Goal: Transaction & Acquisition: Subscribe to service/newsletter

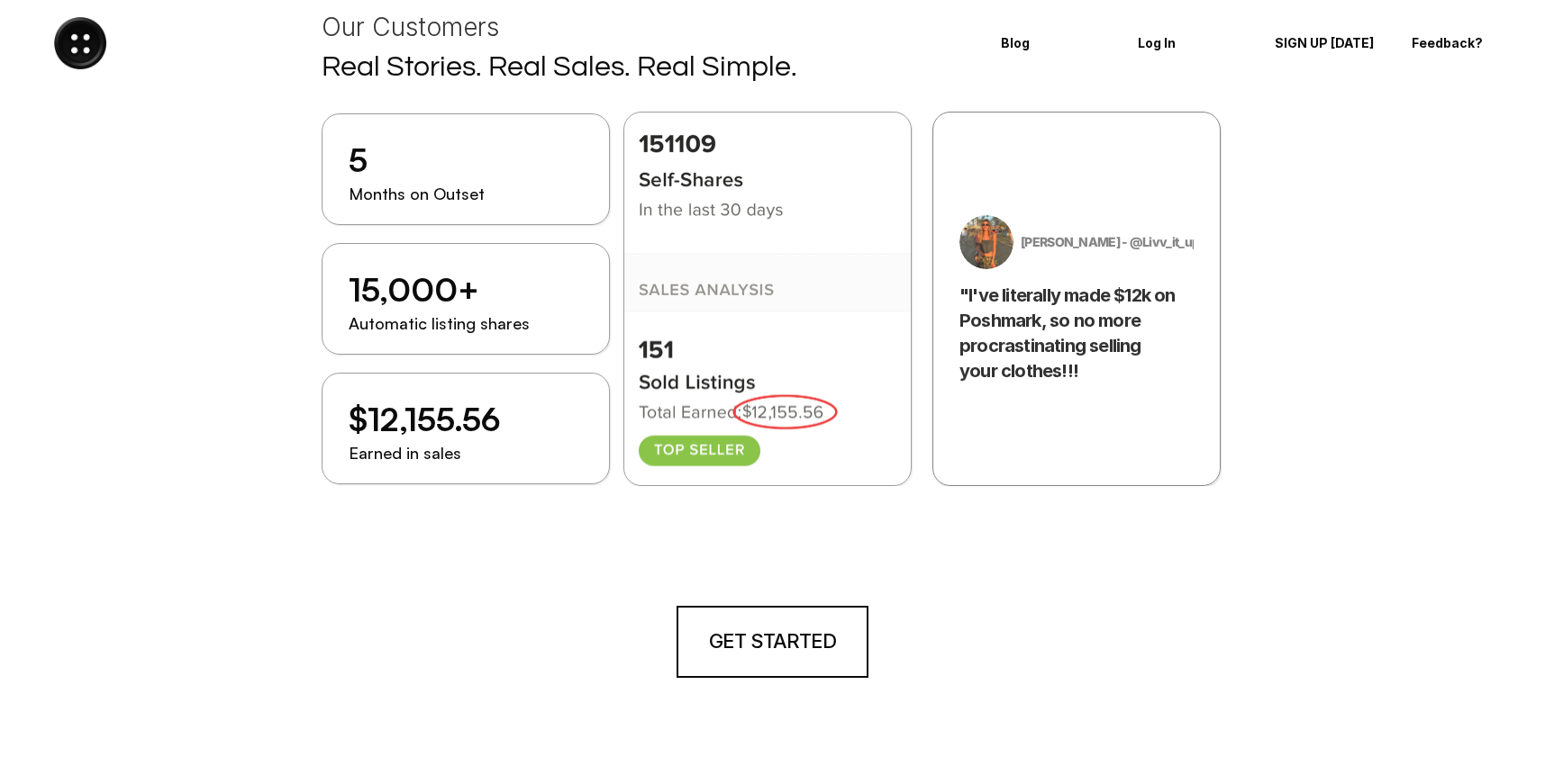
scroll to position [1999, 0]
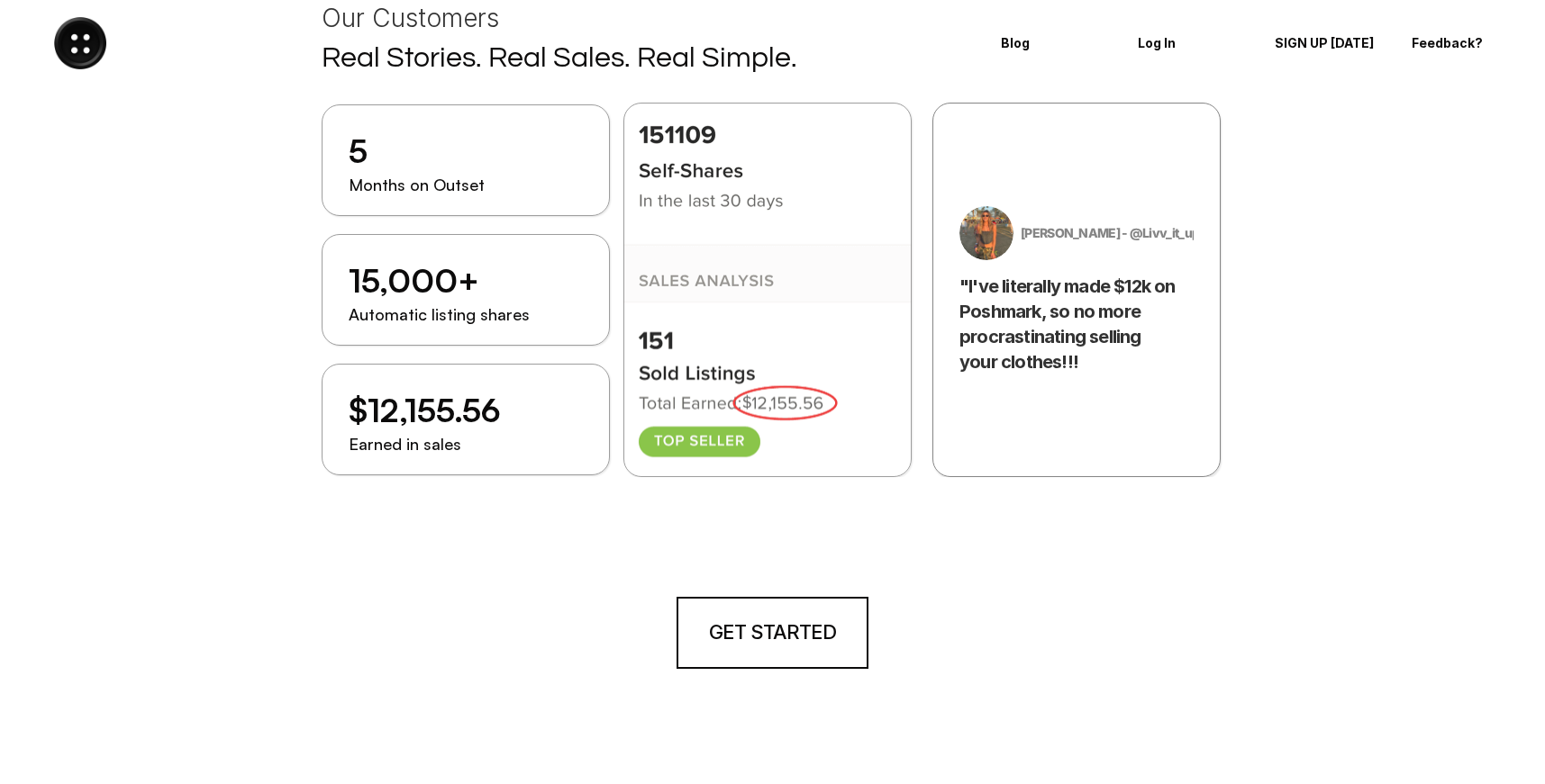
drag, startPoint x: 742, startPoint y: 386, endPoint x: 680, endPoint y: 354, distance: 69.8
click at [680, 352] on div at bounding box center [768, 291] width 289 height 375
drag, startPoint x: 680, startPoint y: 273, endPoint x: 724, endPoint y: 323, distance: 66.6
click at [724, 323] on div at bounding box center [768, 291] width 289 height 375
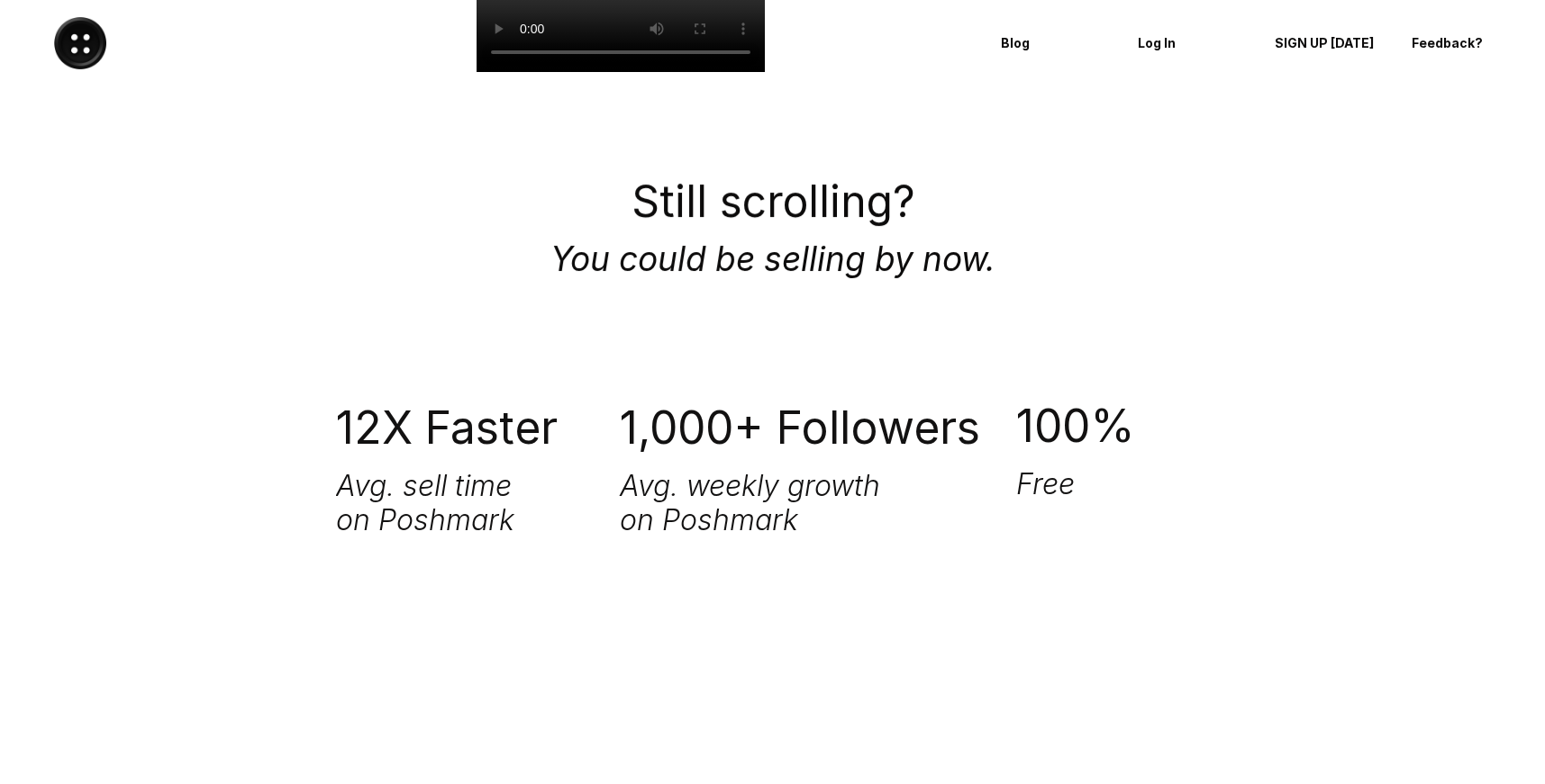
scroll to position [3242, 0]
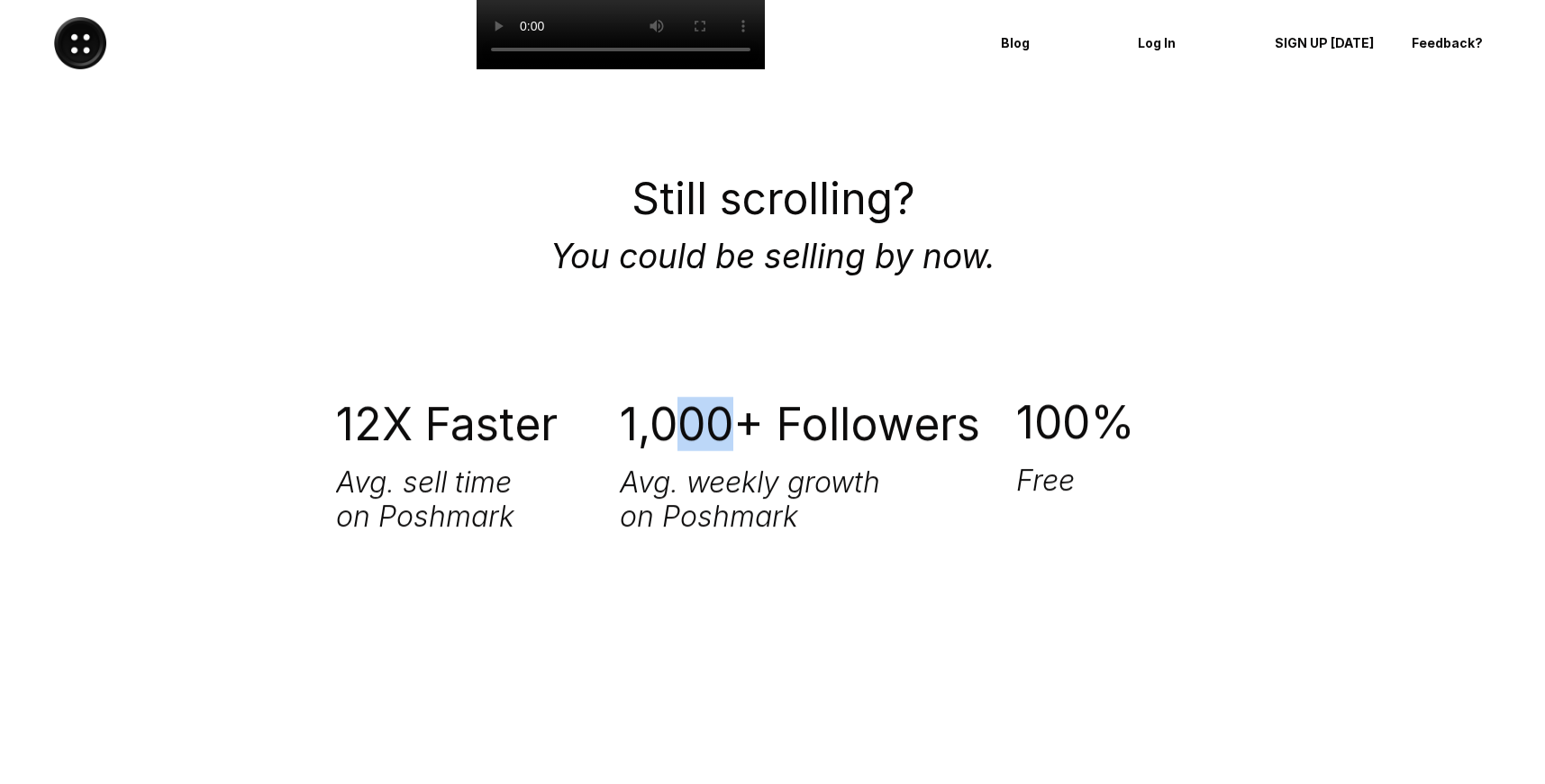
drag, startPoint x: 740, startPoint y: 421, endPoint x: 682, endPoint y: 415, distance: 58.3
click at [682, 415] on h1 "1,000+ Followers" at bounding box center [804, 424] width 368 height 54
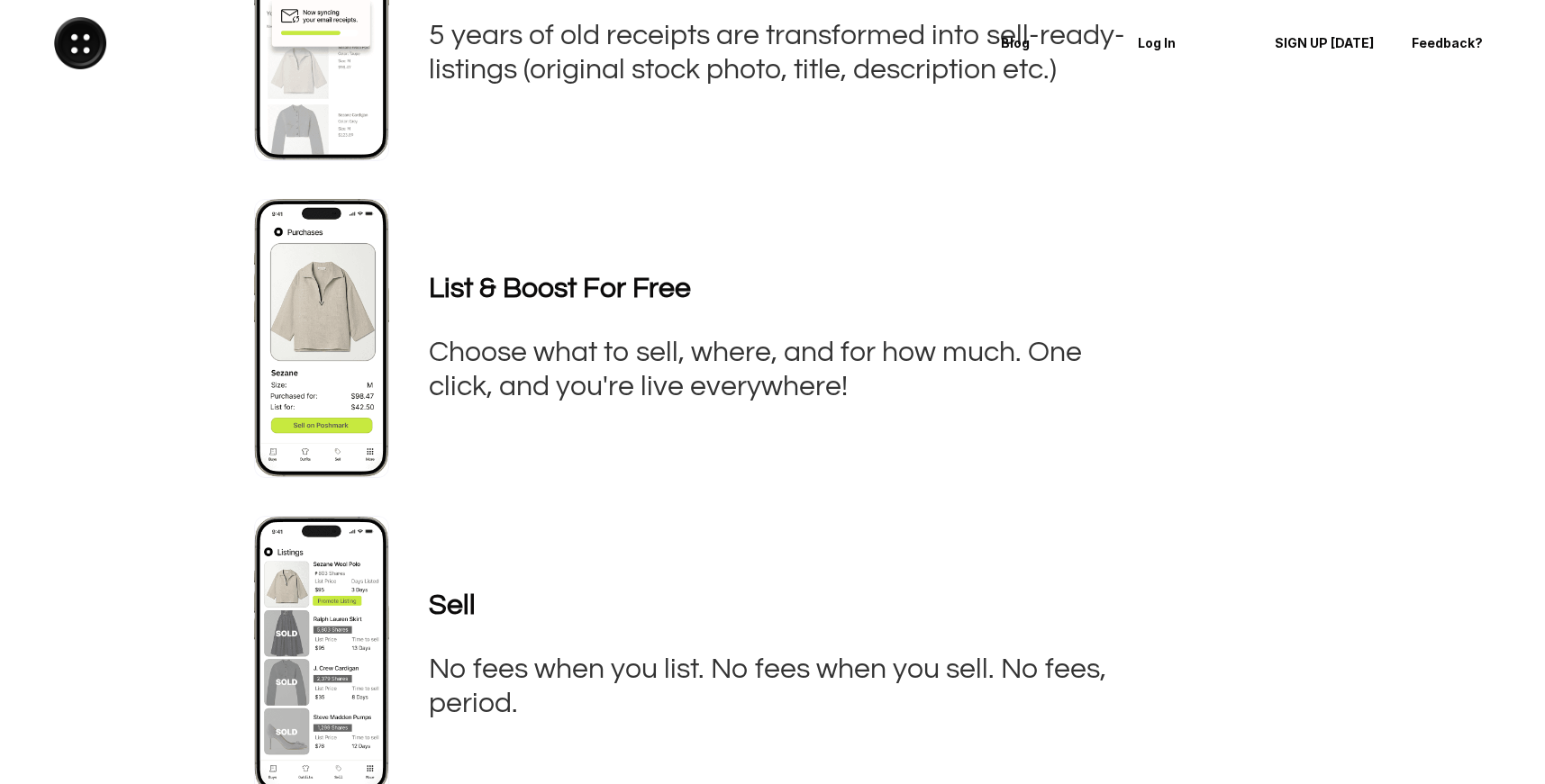
scroll to position [0, 0]
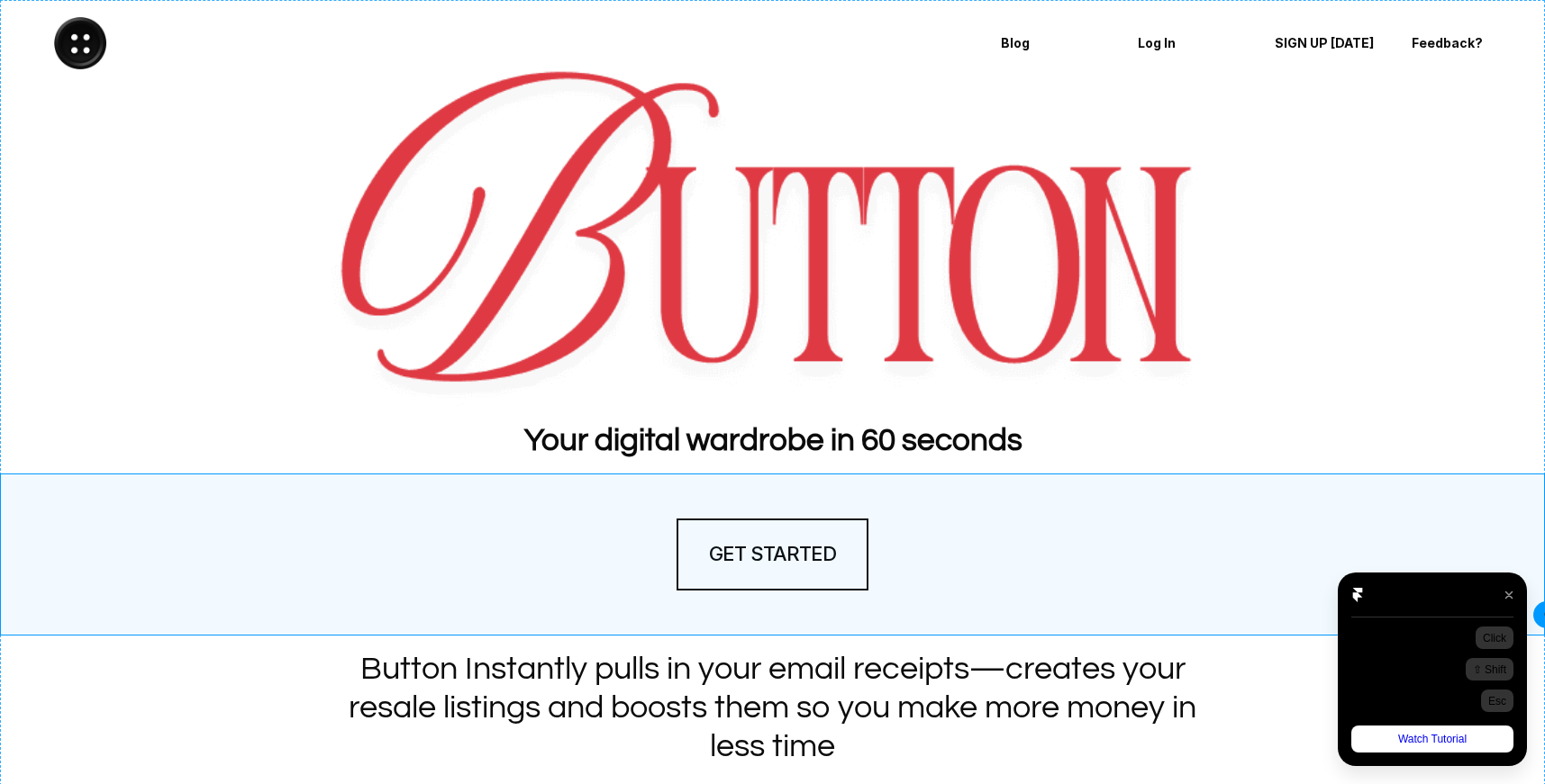
click at [1510, 595] on div at bounding box center [1508, 594] width 27 height 27
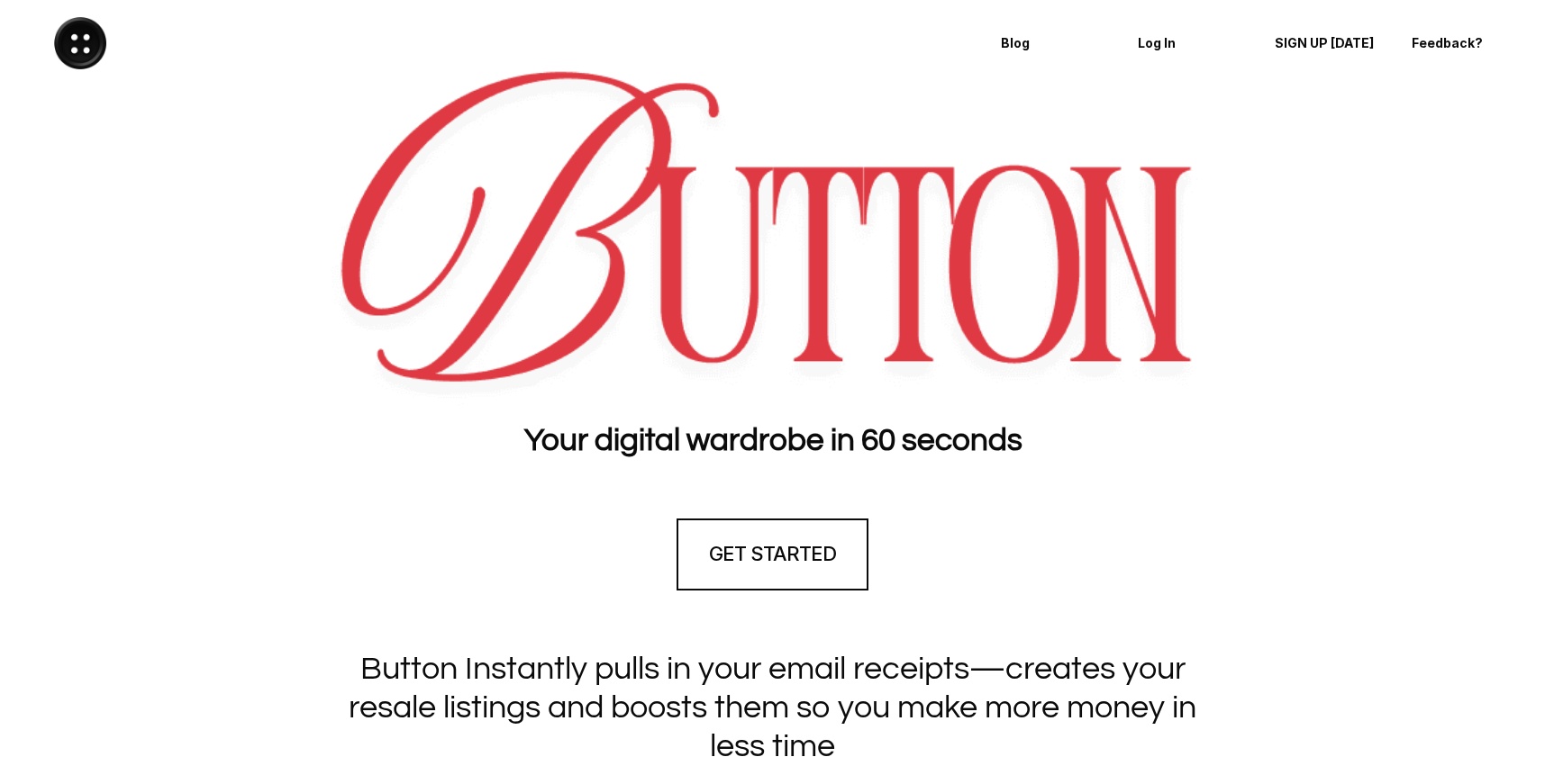
click at [1422, 562] on section "GET STARTED" at bounding box center [772, 555] width 1545 height 162
click at [1017, 40] on p "Blog" at bounding box center [1052, 43] width 103 height 15
click at [78, 44] on img at bounding box center [80, 43] width 52 height 52
click at [1151, 44] on p "Log In" at bounding box center [1190, 43] width 103 height 15
click at [1302, 46] on p "SIGN UP TODAY" at bounding box center [1319, 43] width 117 height 15
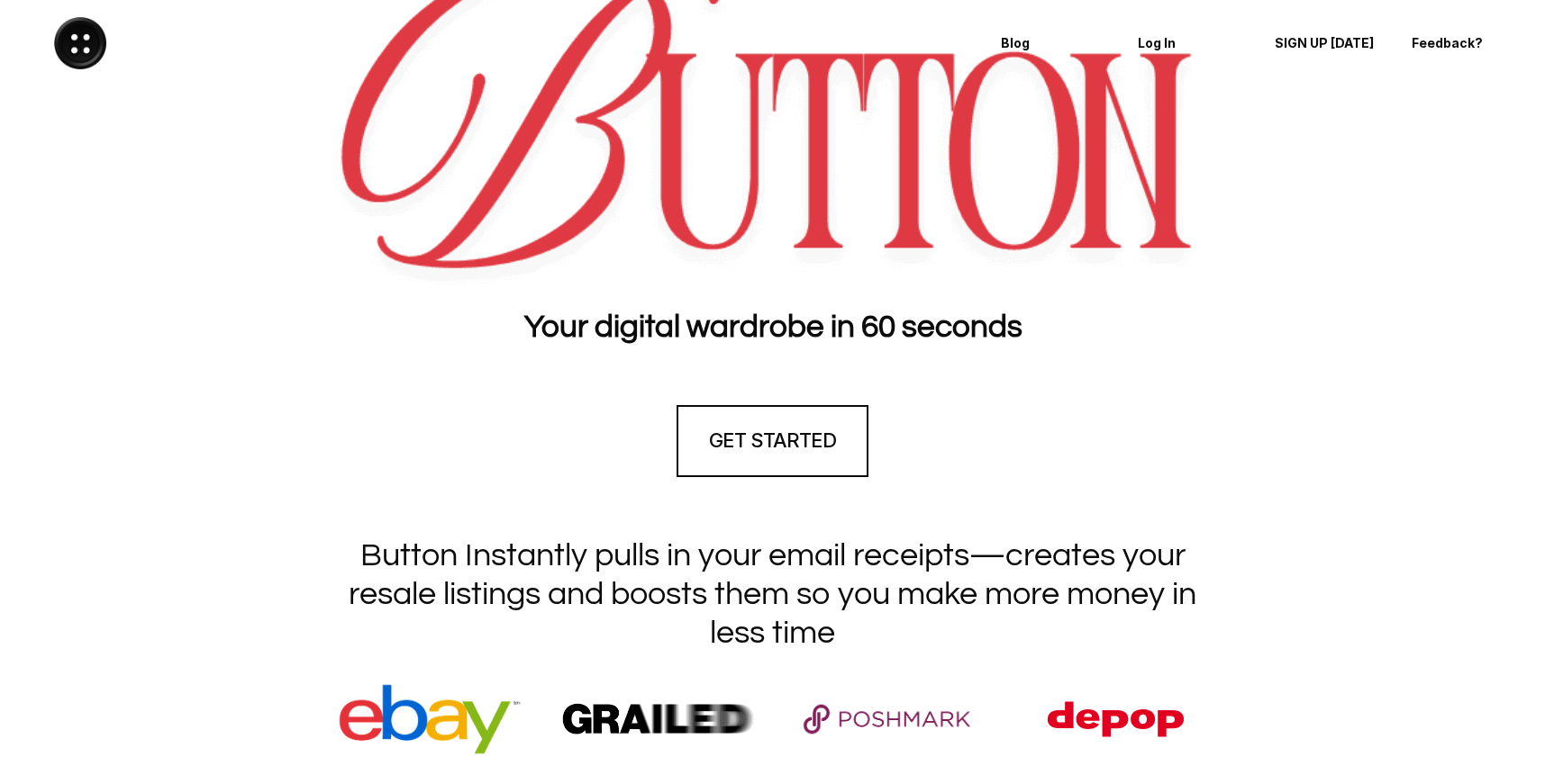
scroll to position [246, 0]
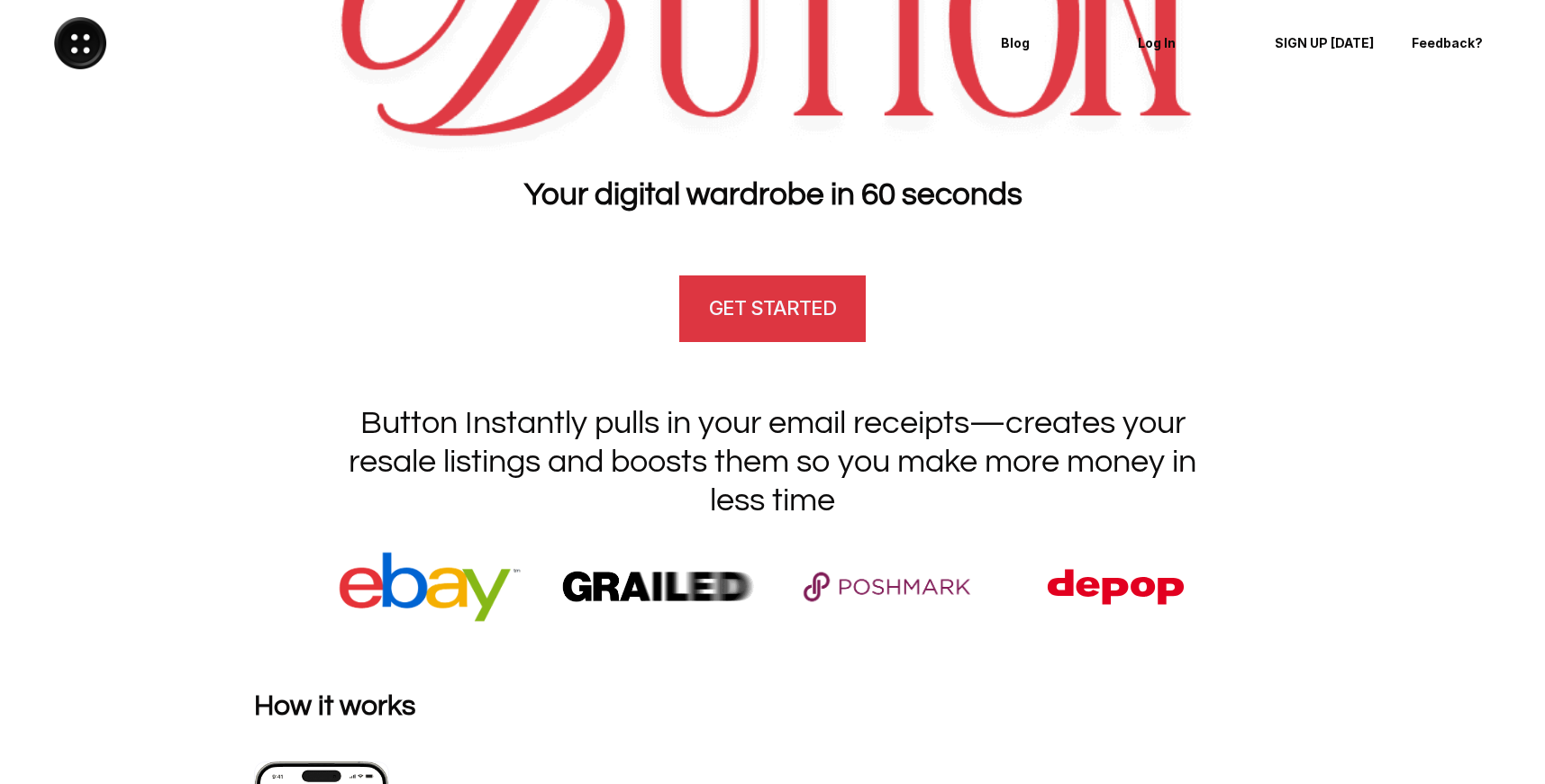
click at [720, 309] on h4 "GET STARTED" at bounding box center [772, 308] width 127 height 28
click at [713, 338] on link "GET STARTED" at bounding box center [772, 308] width 191 height 72
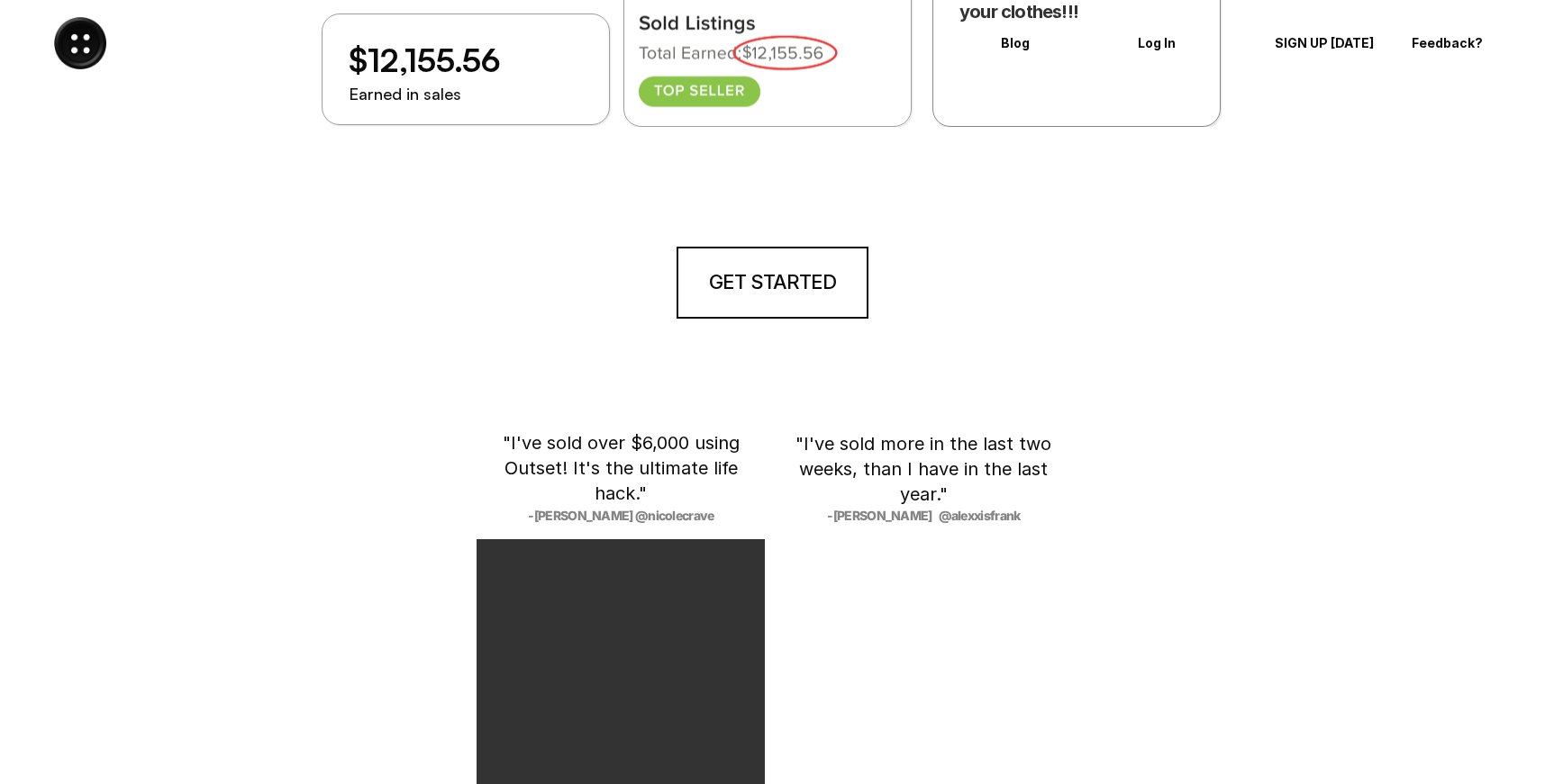
scroll to position [2352, 0]
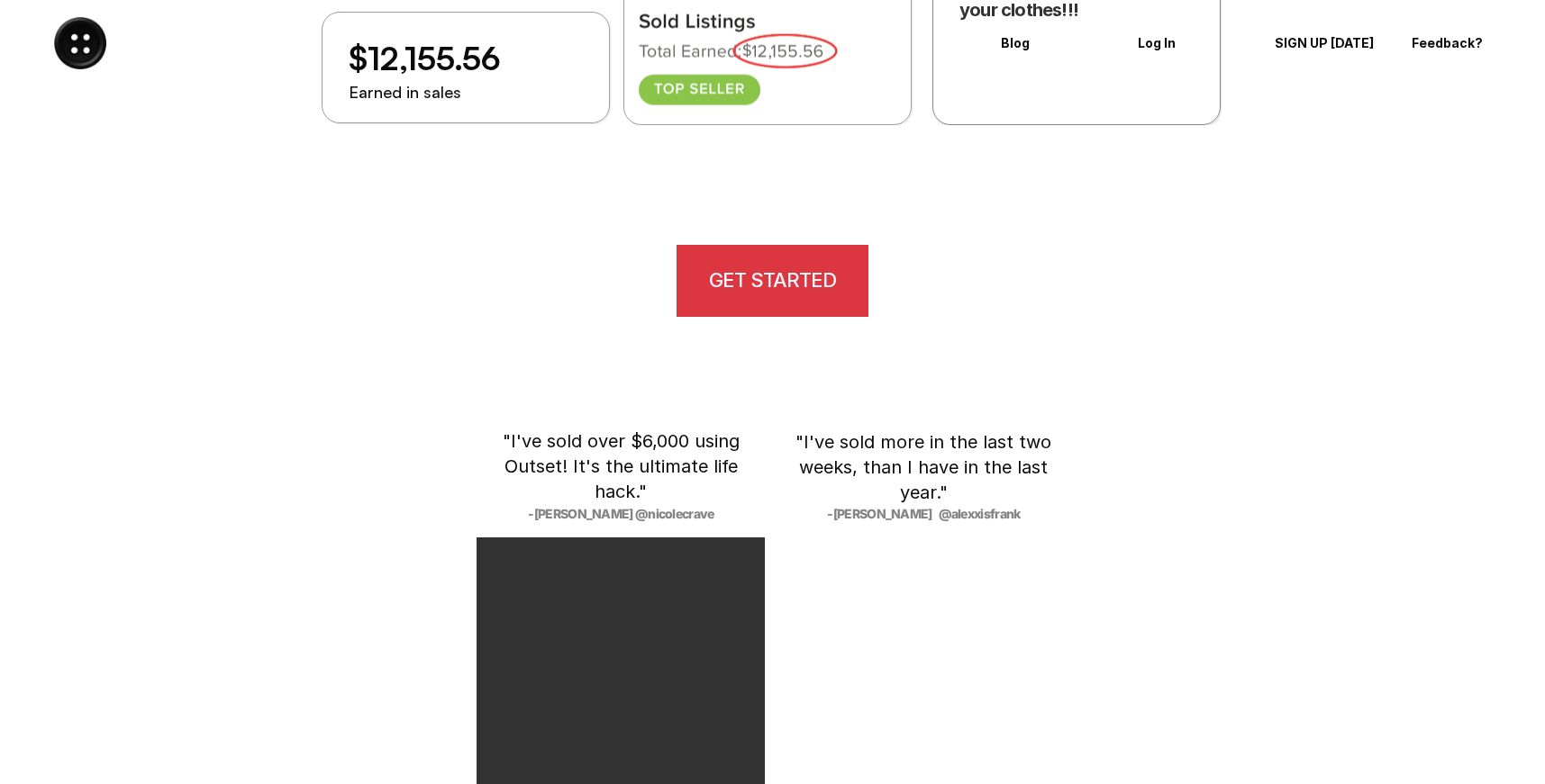
click at [803, 290] on h4 "GET STARTED" at bounding box center [772, 281] width 127 height 28
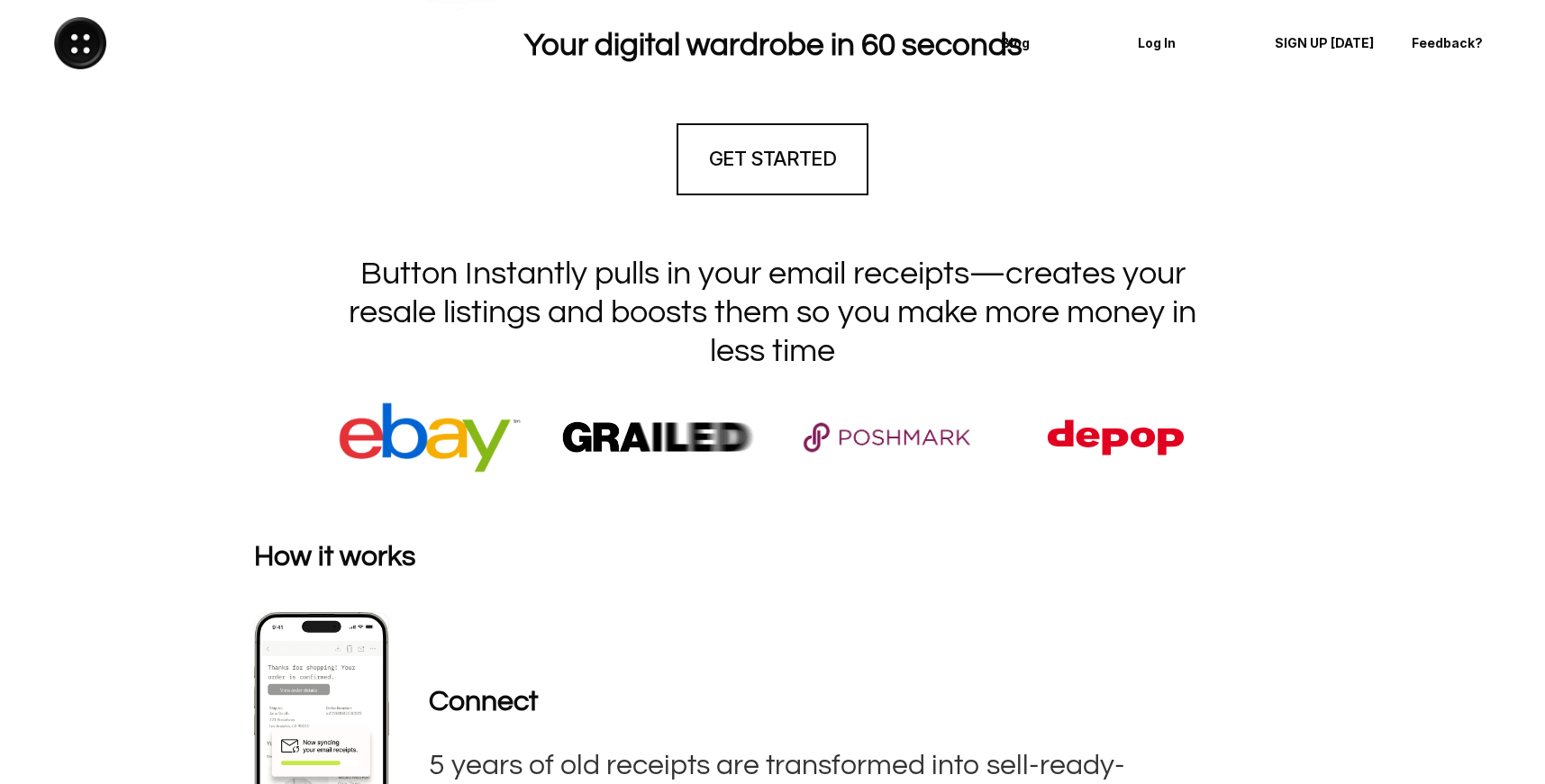
scroll to position [0, 0]
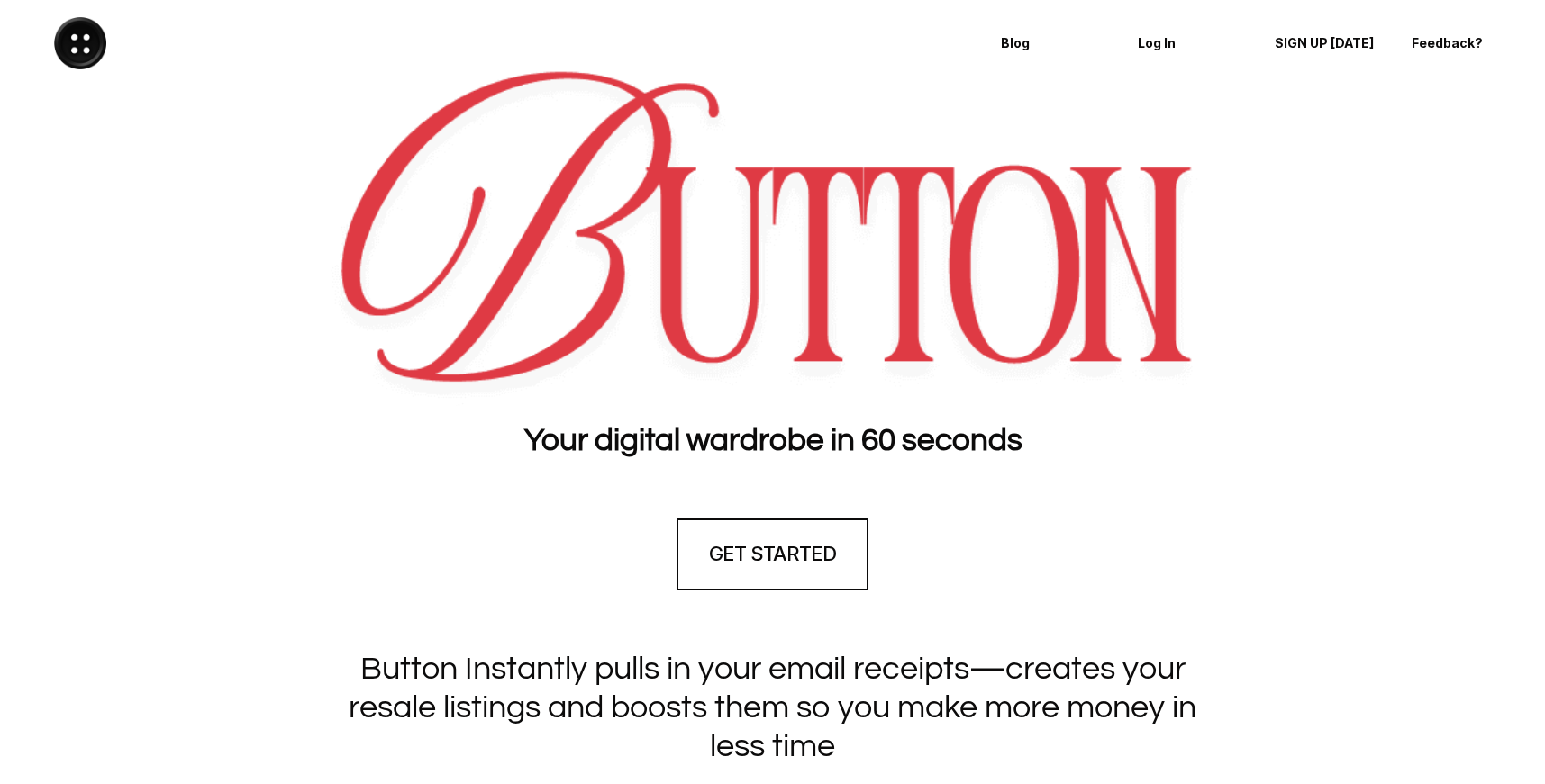
click at [86, 46] on img at bounding box center [80, 43] width 52 height 52
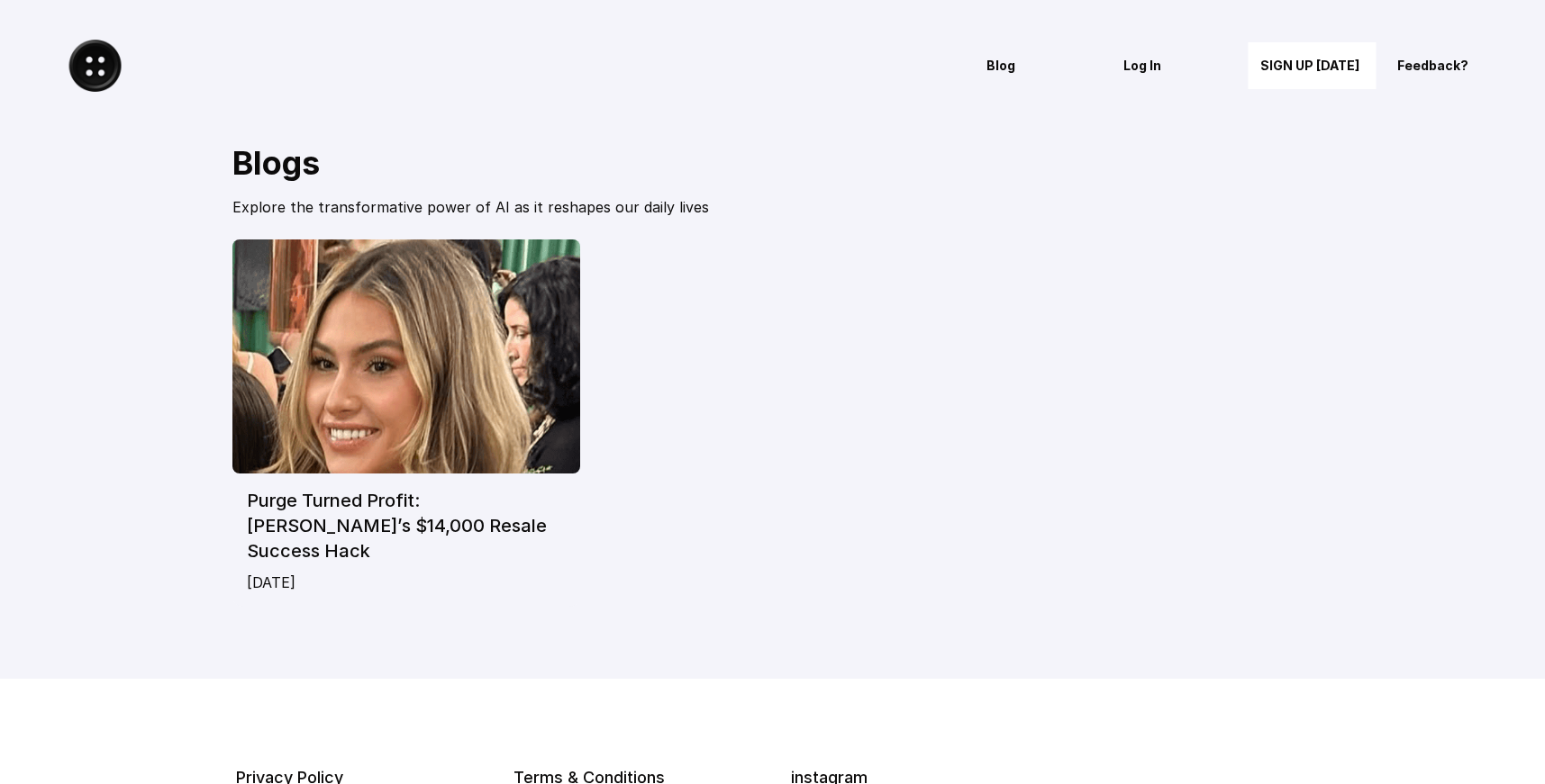
click at [99, 73] on img at bounding box center [94, 65] width 52 height 52
click at [94, 47] on img at bounding box center [94, 65] width 52 height 52
